Goal: Check status: Check status

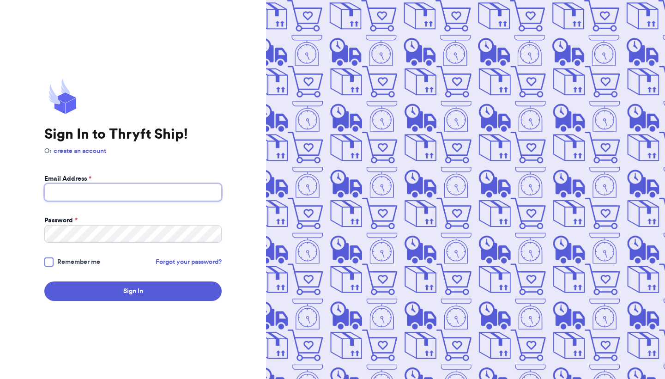
type input "natalie.laib@gmail.com"
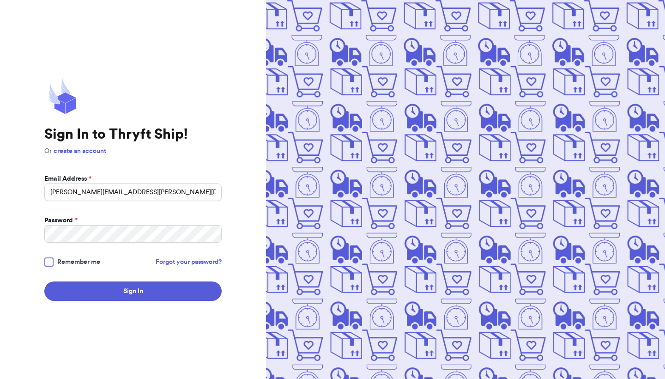
click at [47, 260] on div at bounding box center [48, 261] width 9 height 9
click at [0, 0] on input "Remember me" at bounding box center [0, 0] width 0 height 0
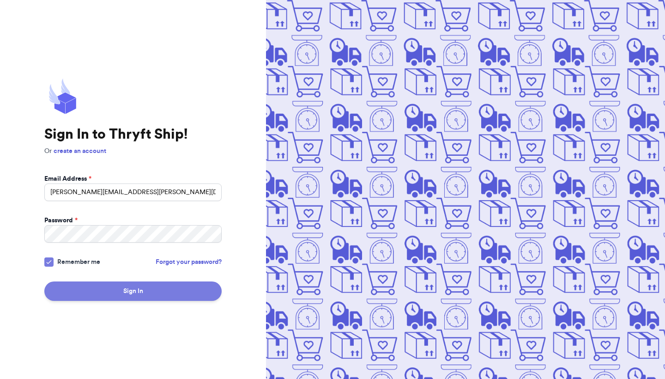
click at [91, 294] on button "Sign In" at bounding box center [132, 290] width 177 height 19
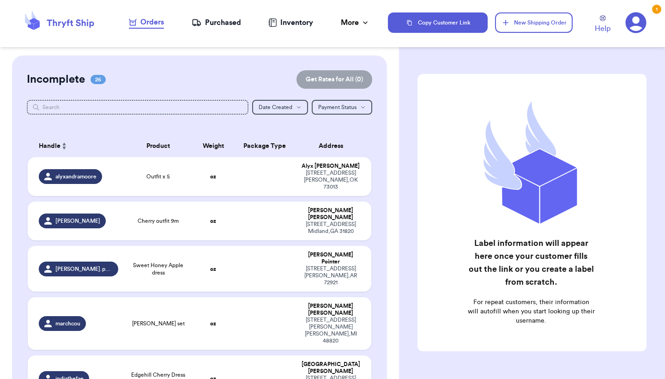
click at [151, 19] on div "Orders" at bounding box center [146, 22] width 35 height 11
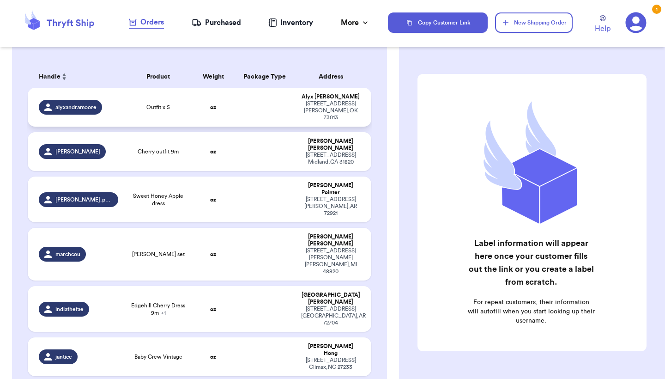
scroll to position [73, 0]
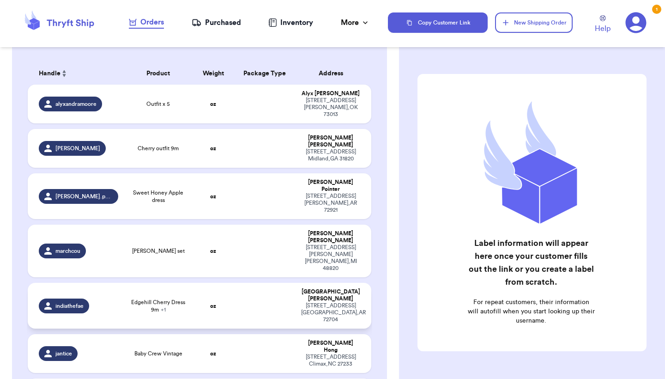
click at [148, 298] on span "Edgehill Cherry Dress 9m + 1" at bounding box center [158, 305] width 58 height 15
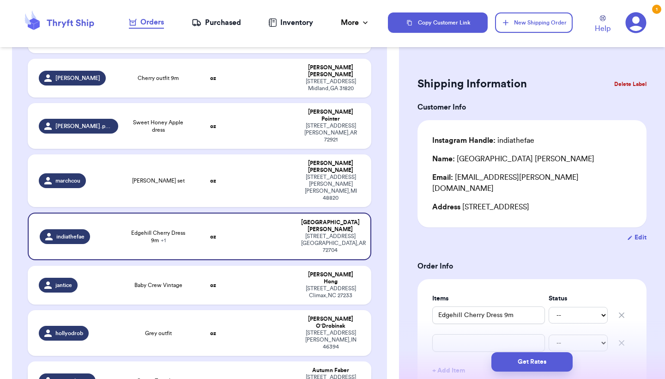
scroll to position [144, 0]
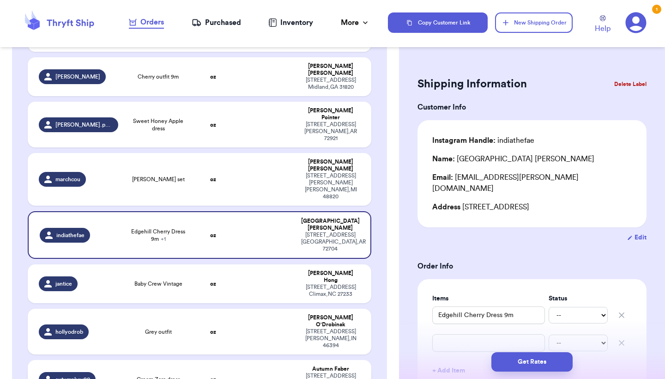
click at [119, 360] on td "autumnkay90" at bounding box center [76, 379] width 96 height 39
type input "Cream Zara dress"
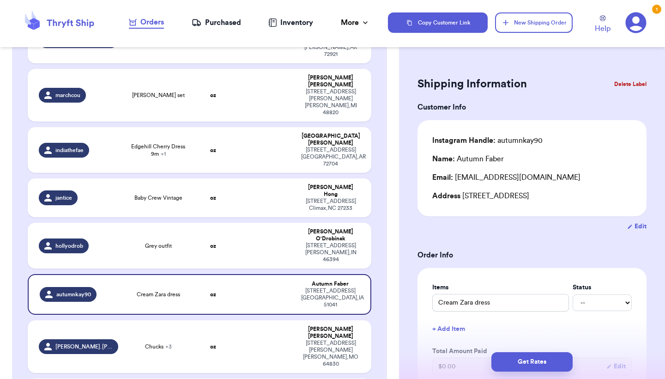
scroll to position [271, 0]
